Goal: Transaction & Acquisition: Book appointment/travel/reservation

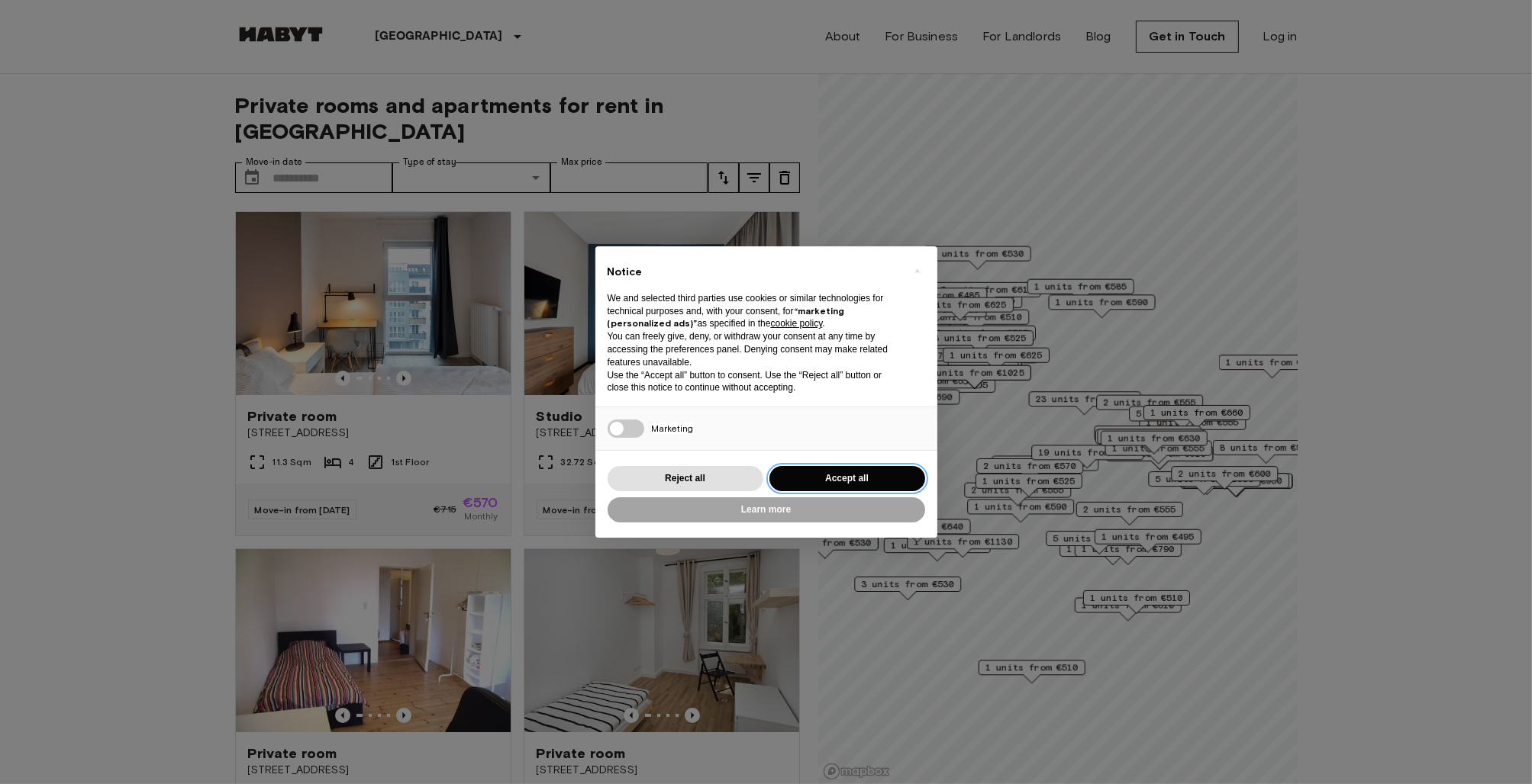
click at [819, 478] on button "Accept all" at bounding box center [847, 478] width 155 height 25
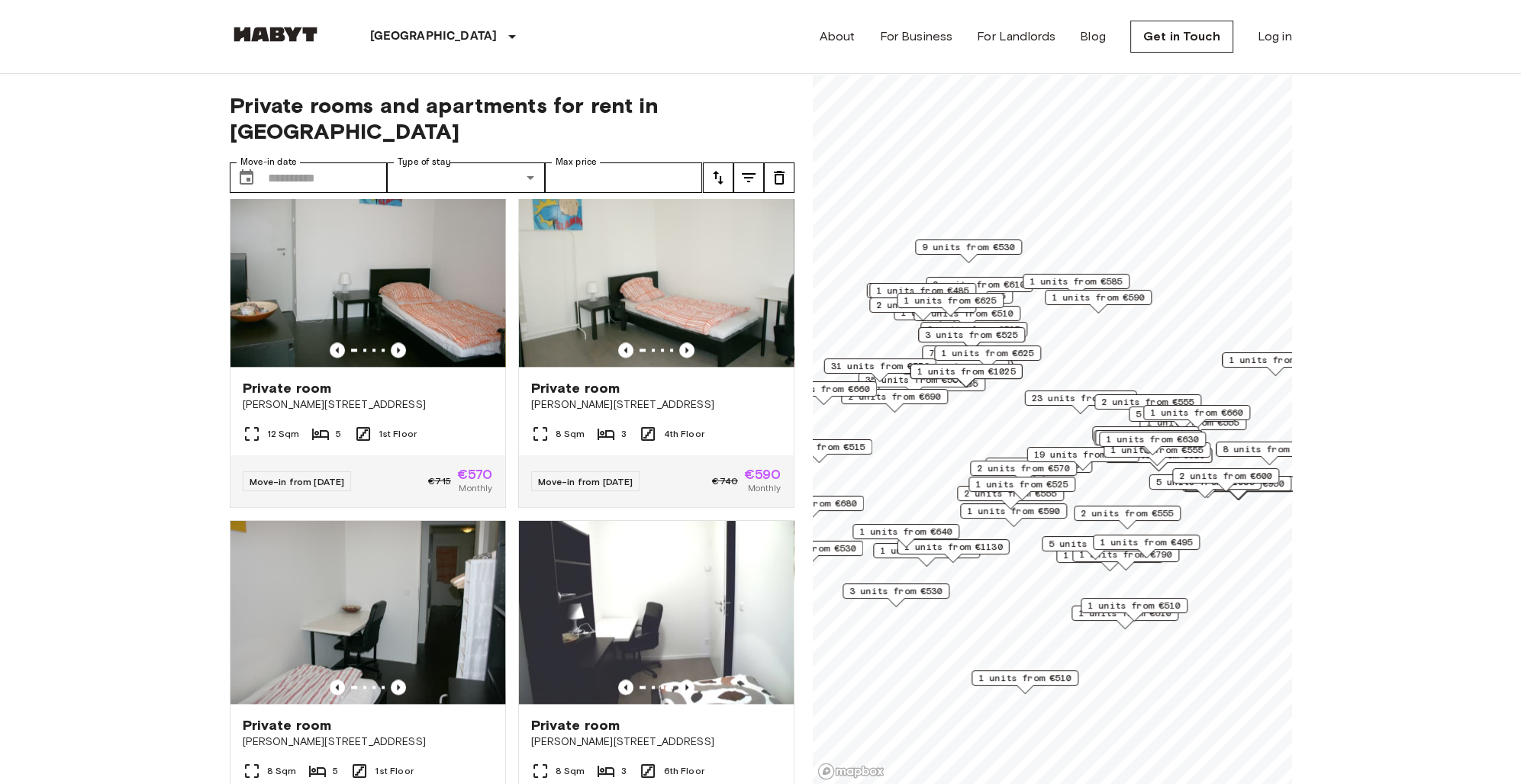
scroll to position [2393, 0]
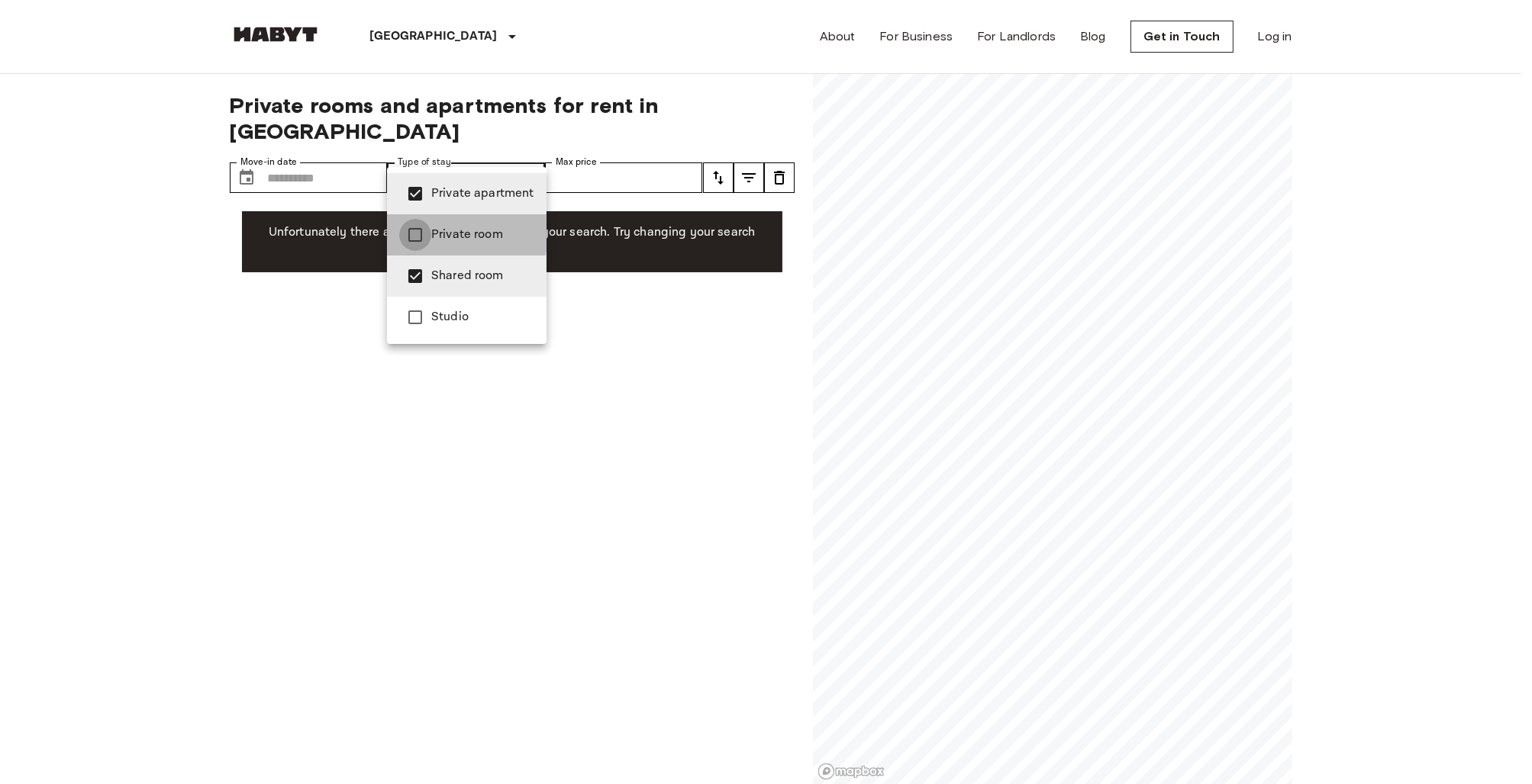
type input "**********"
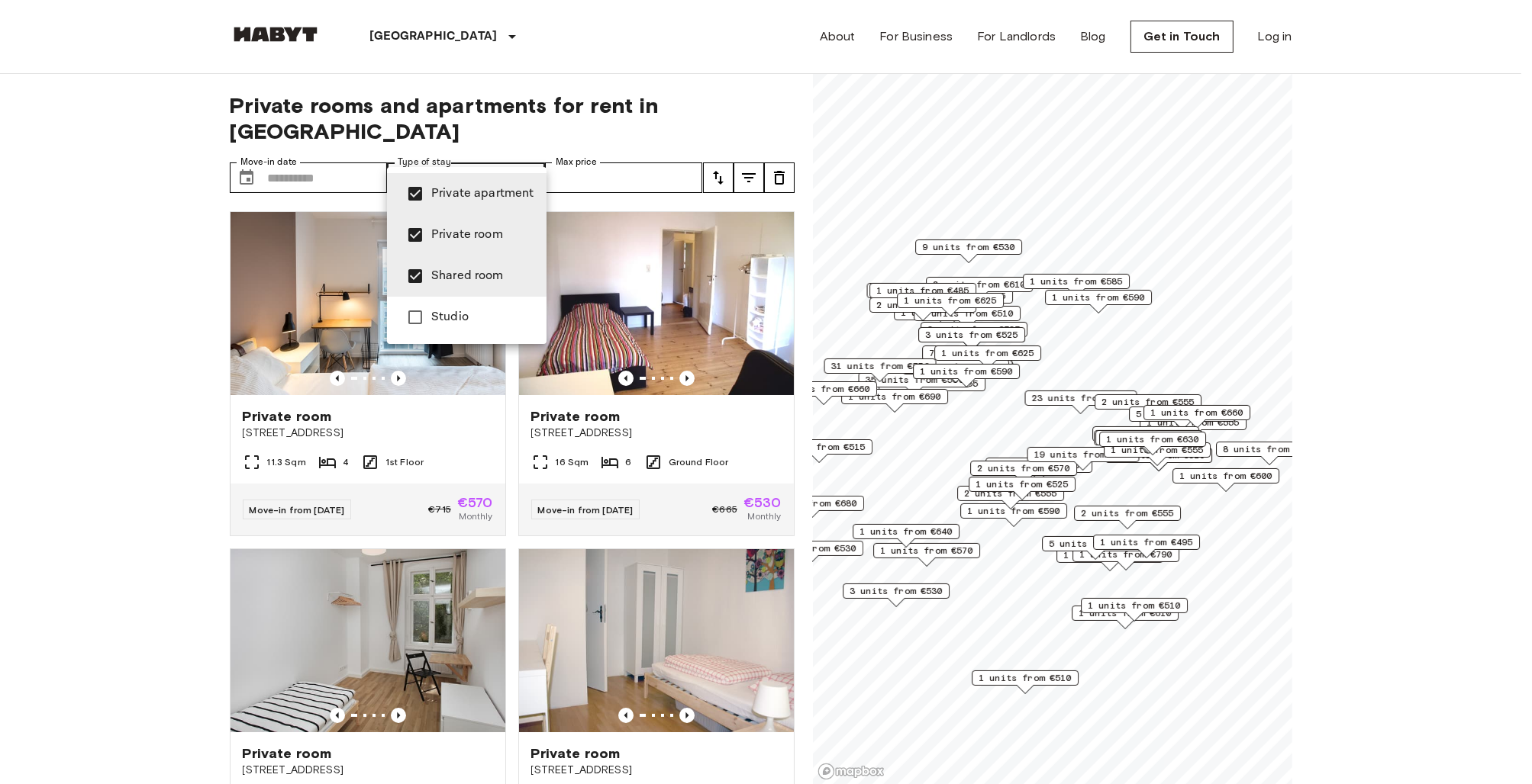
click at [482, 144] on div at bounding box center [766, 392] width 1532 height 784
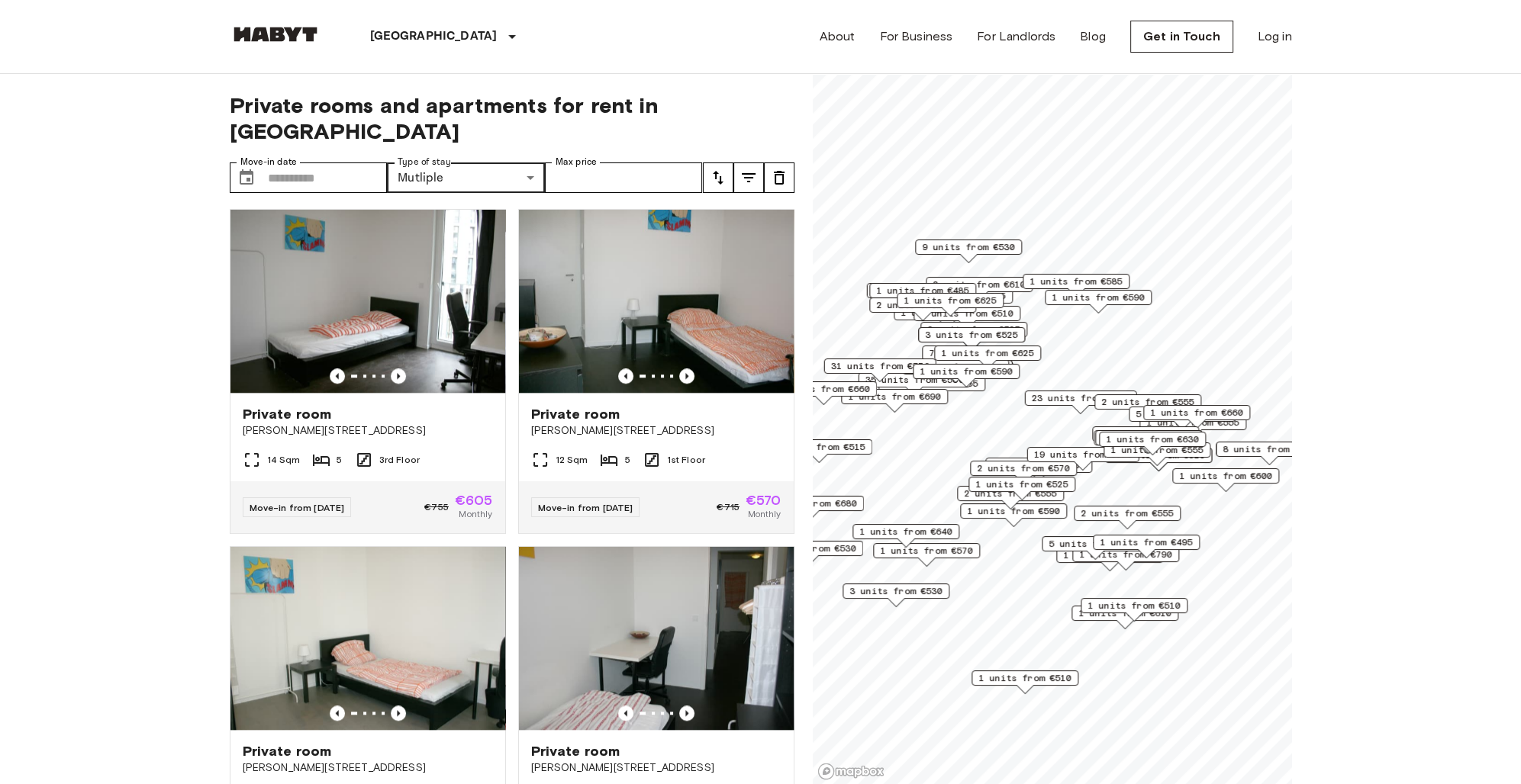
scroll to position [2025, 0]
click at [311, 163] on input "Move-in date" at bounding box center [327, 178] width 119 height 31
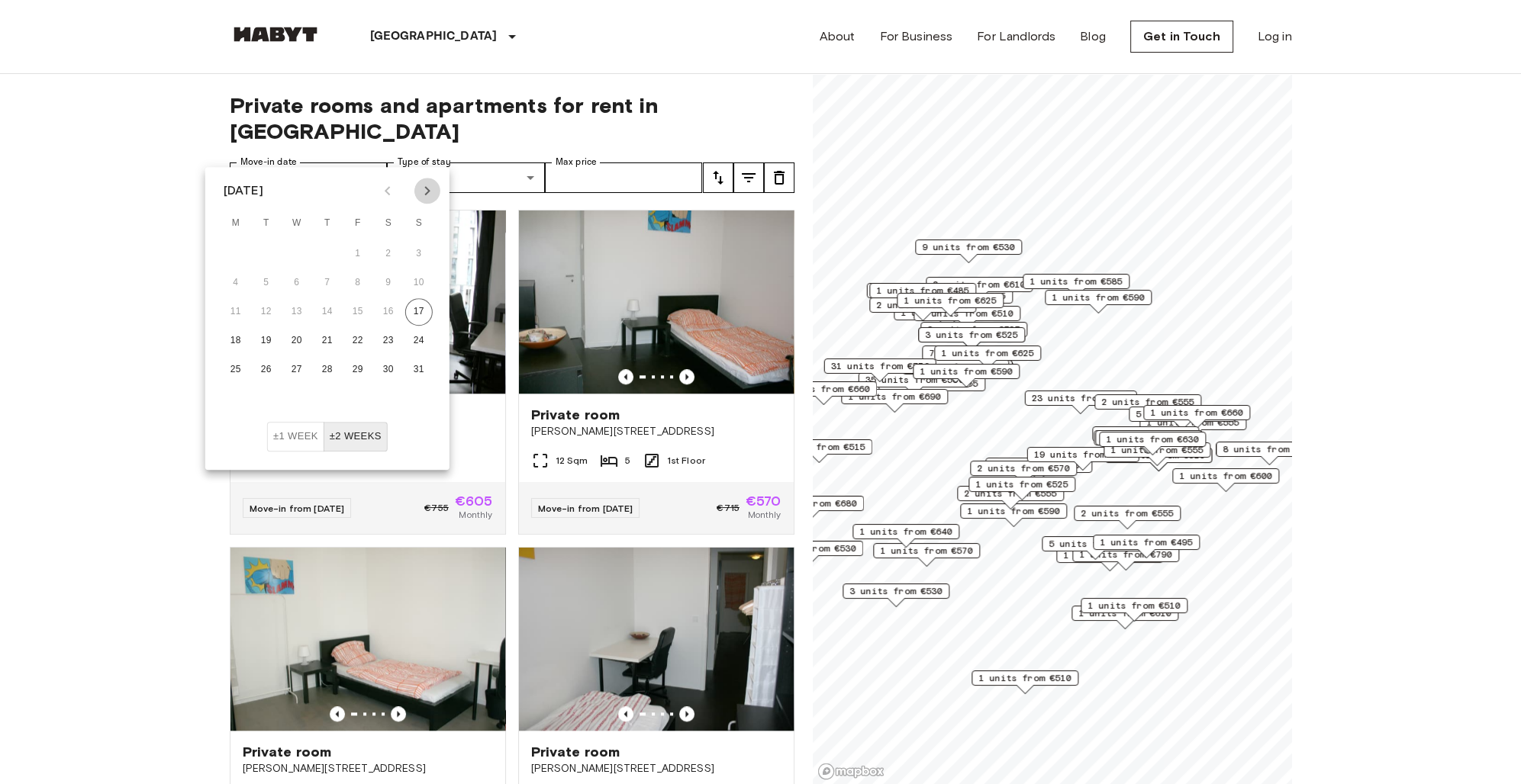
click at [424, 192] on icon "Next month" at bounding box center [428, 190] width 18 height 18
click at [423, 195] on icon "Next month" at bounding box center [428, 190] width 18 height 18
click at [390, 252] on button "1" at bounding box center [388, 254] width 28 height 28
type input "**********"
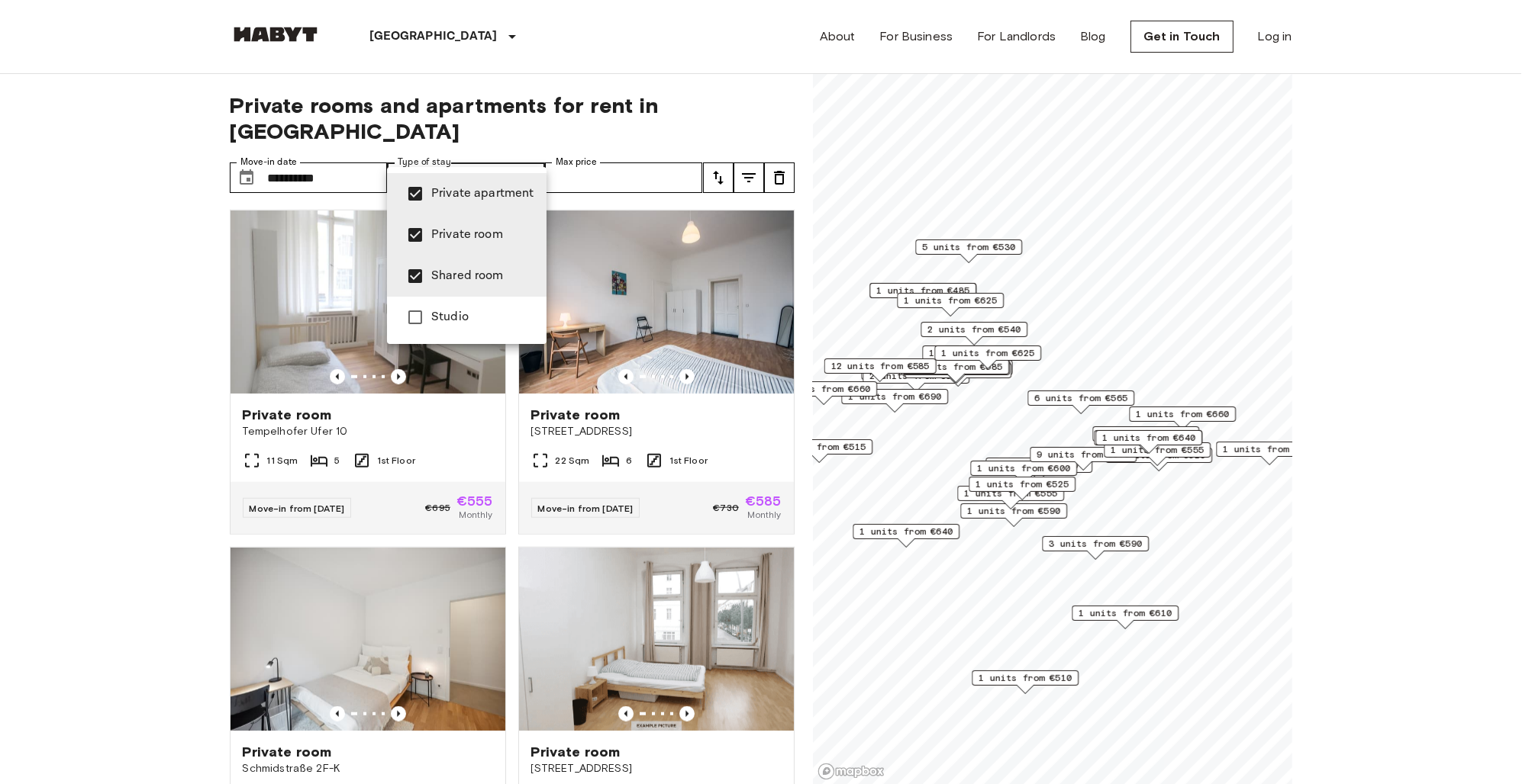
click at [470, 152] on div at bounding box center [766, 392] width 1532 height 784
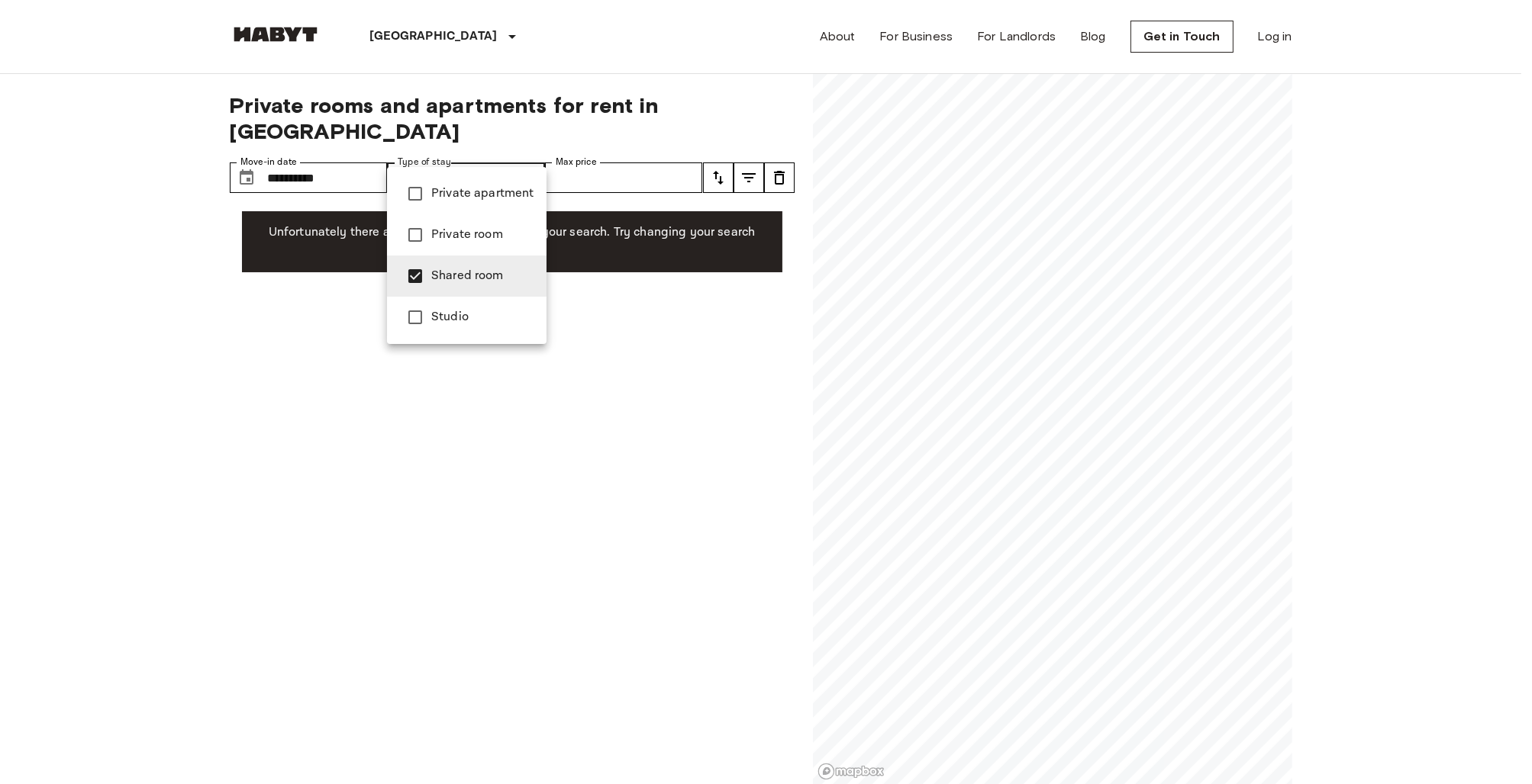
click at [492, 149] on div at bounding box center [766, 392] width 1532 height 784
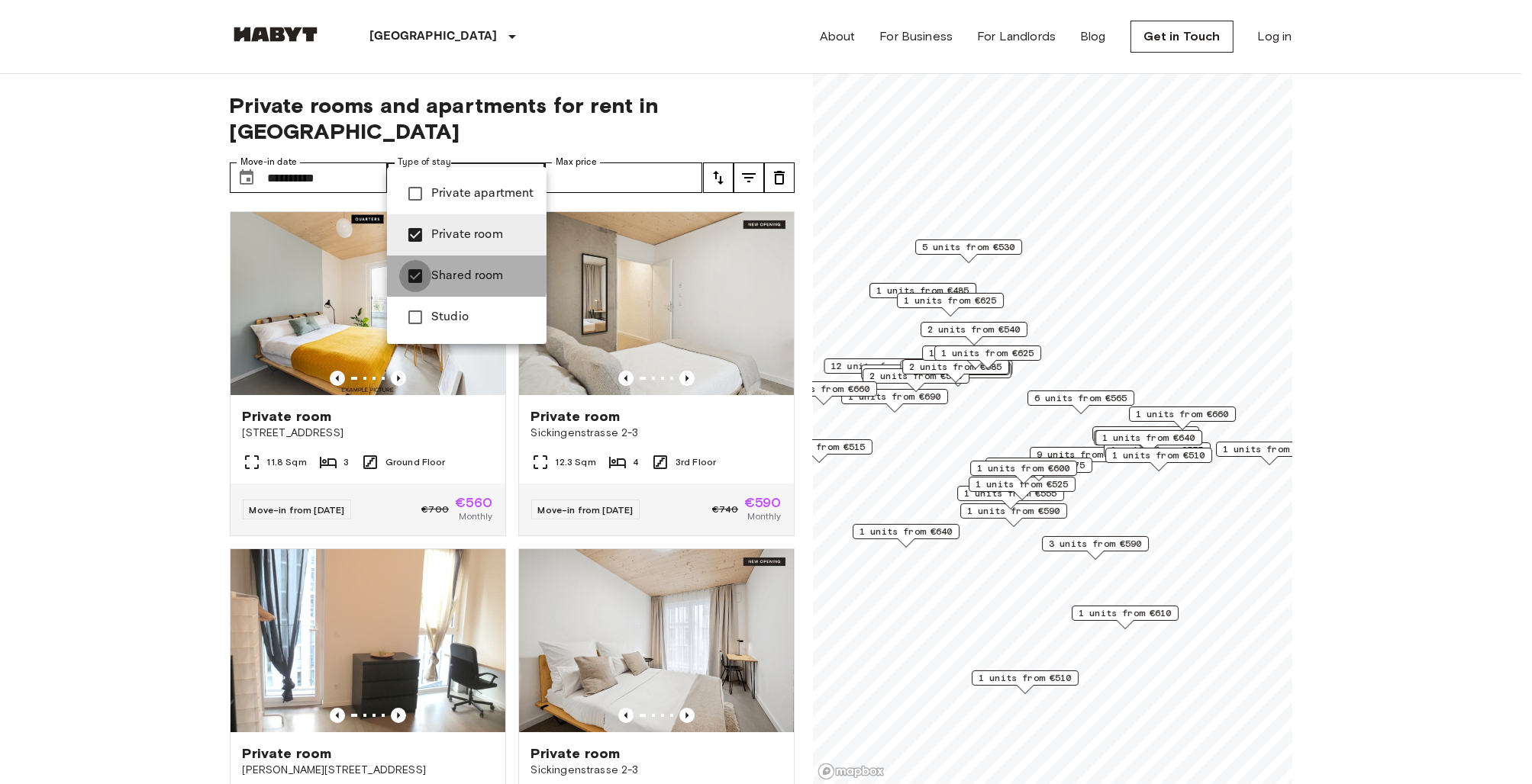
type input "**********"
click at [463, 149] on div at bounding box center [766, 392] width 1532 height 784
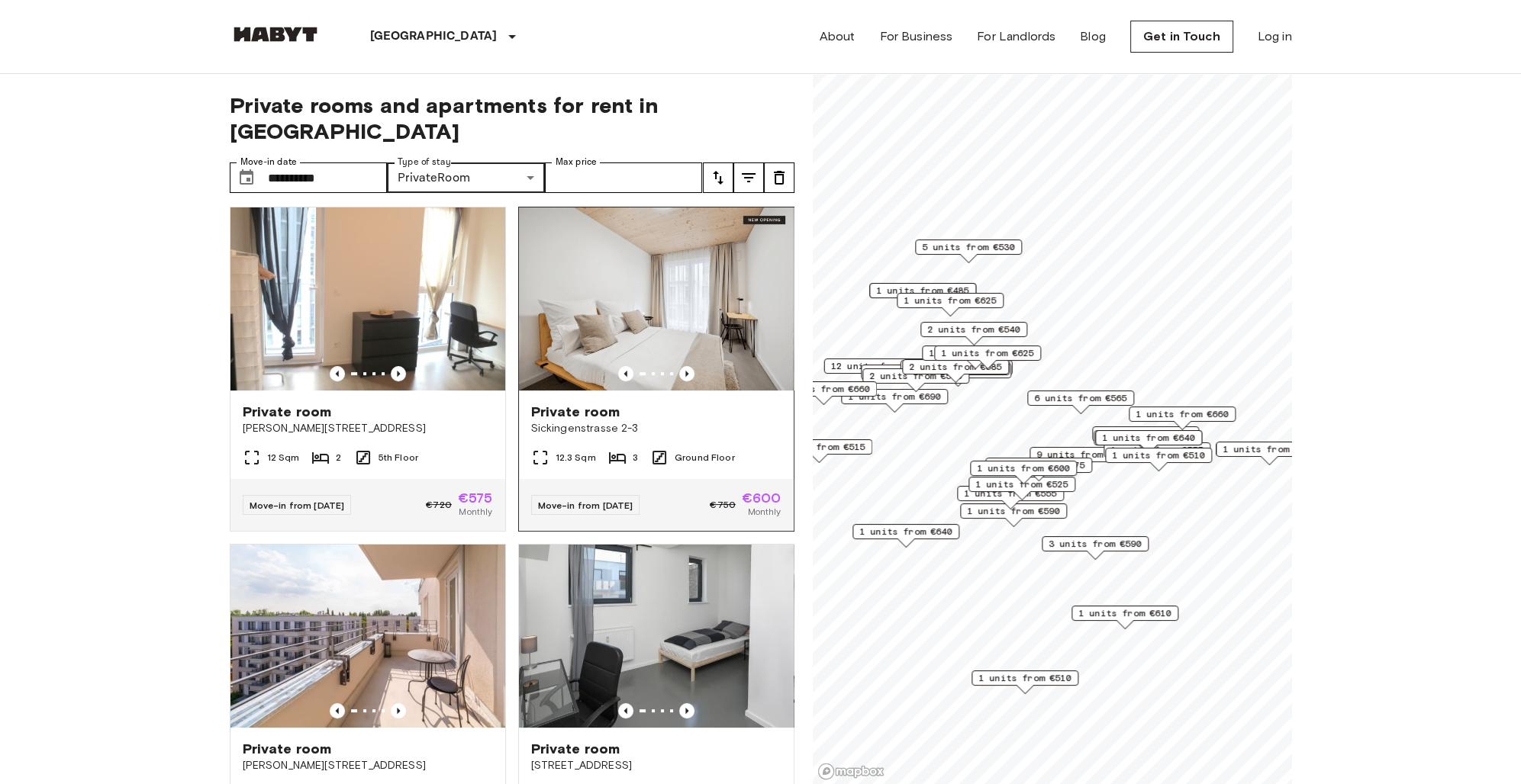
scroll to position [344, 0]
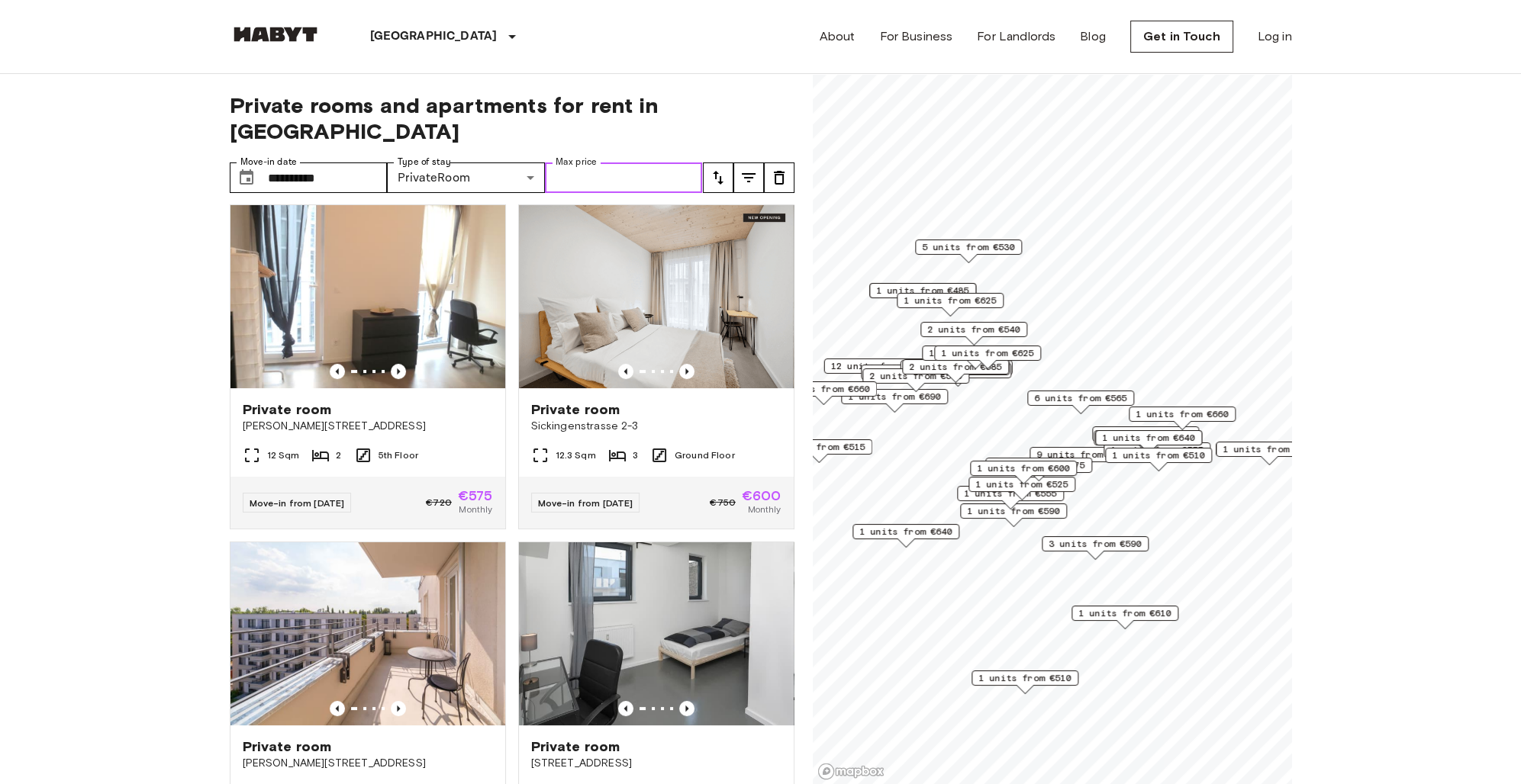
click at [637, 163] on input "Max price" at bounding box center [623, 178] width 158 height 31
click at [717, 169] on icon "tune" at bounding box center [718, 178] width 18 height 18
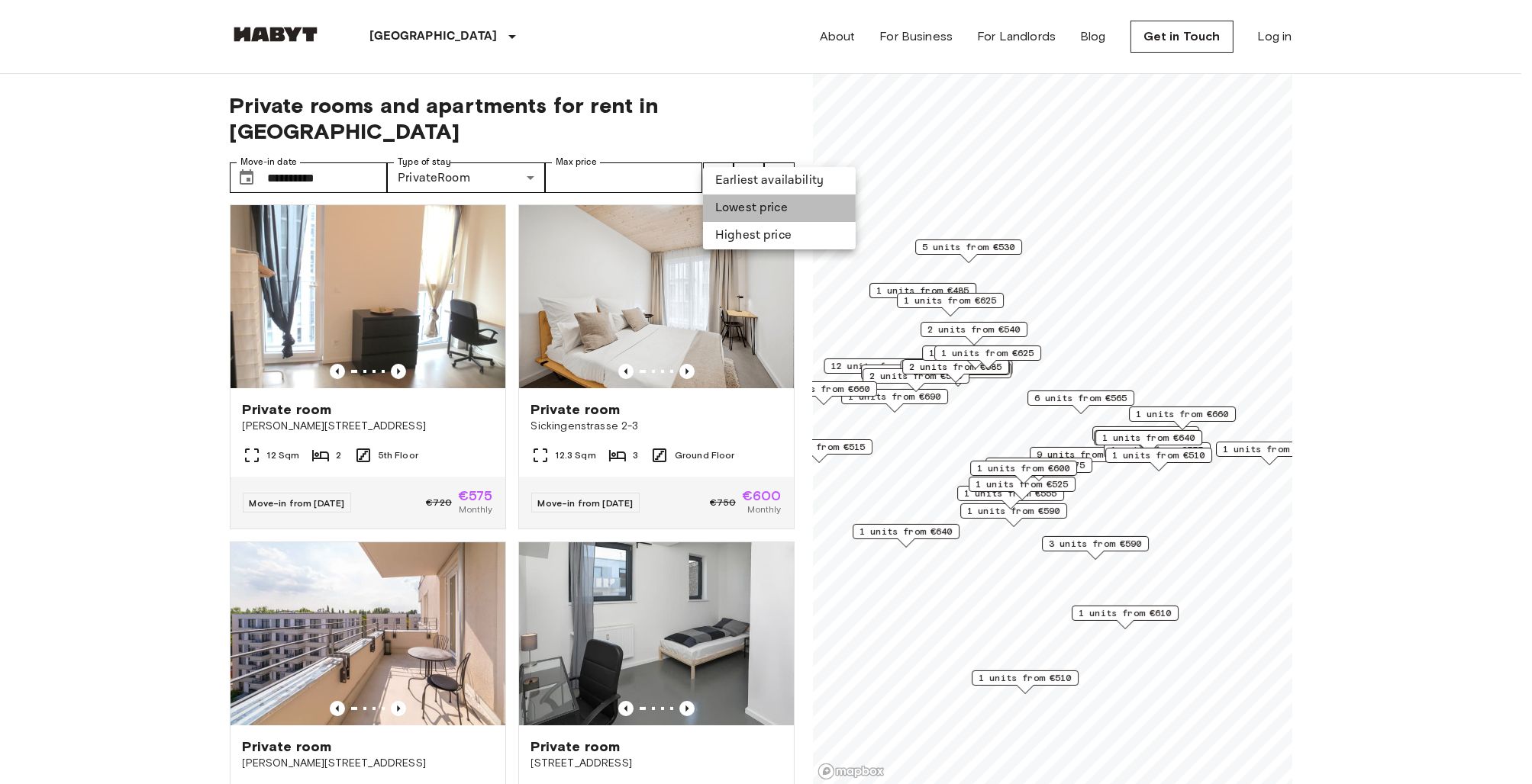
click at [744, 208] on li "Lowest price" at bounding box center [779, 208] width 153 height 28
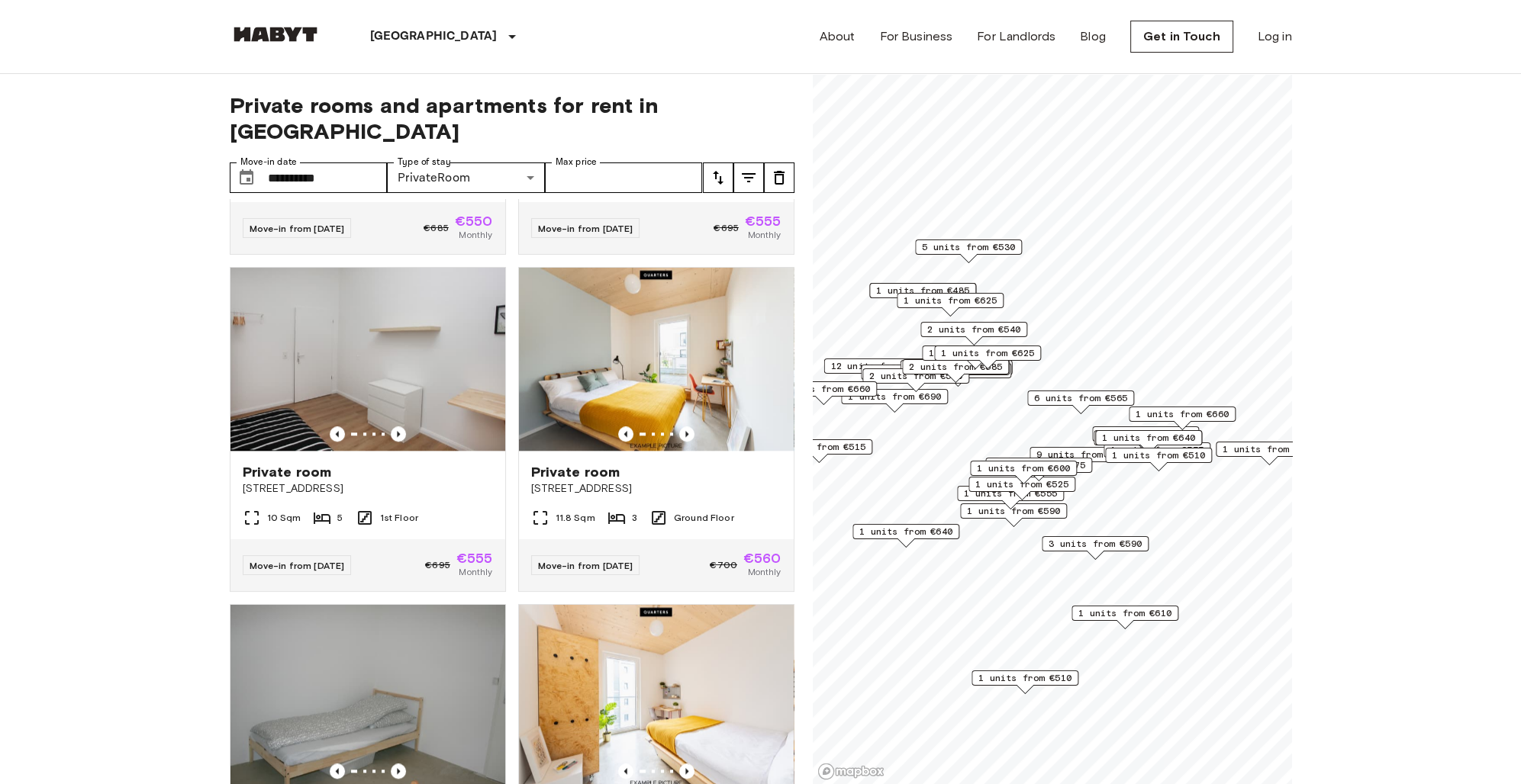
scroll to position [1969, 0]
click at [650, 328] on img at bounding box center [656, 358] width 275 height 183
